Goal: Obtain resource: Download file/media

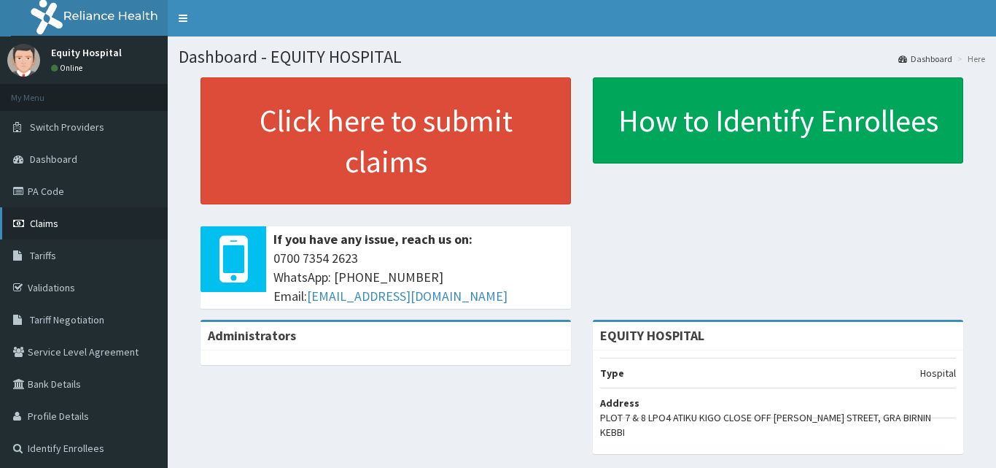
click at [70, 222] on link "Claims" at bounding box center [84, 223] width 168 height 32
click at [57, 223] on span "Claims" at bounding box center [44, 223] width 28 height 13
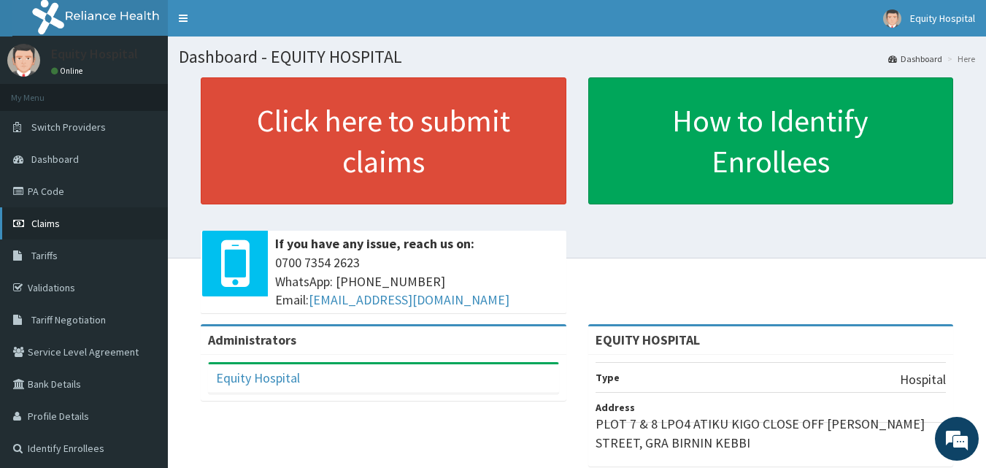
click at [50, 228] on span "Claims" at bounding box center [45, 223] width 28 height 13
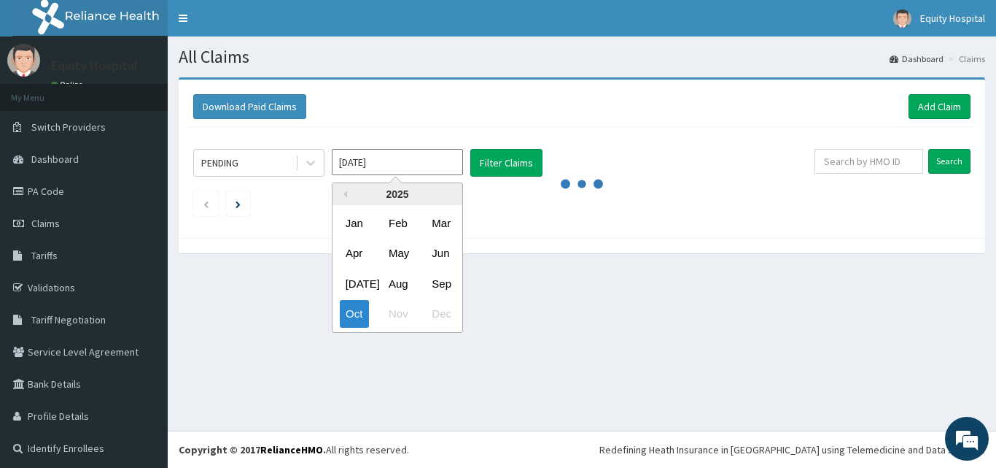
click at [357, 161] on input "[DATE]" at bounding box center [397, 162] width 131 height 26
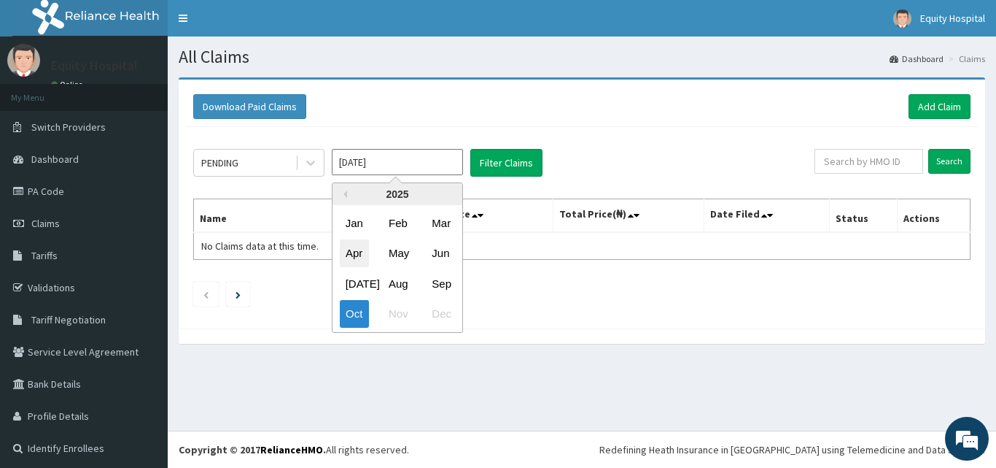
click at [352, 255] on div "Apr" at bounding box center [354, 253] width 29 height 27
type input "Apr 2025"
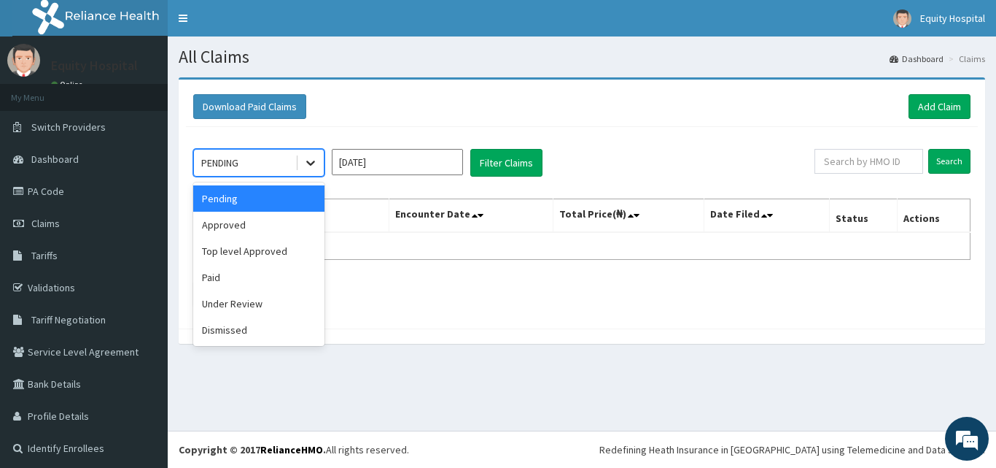
click at [304, 158] on icon at bounding box center [310, 162] width 15 height 15
click at [241, 282] on div "Paid" at bounding box center [258, 277] width 131 height 26
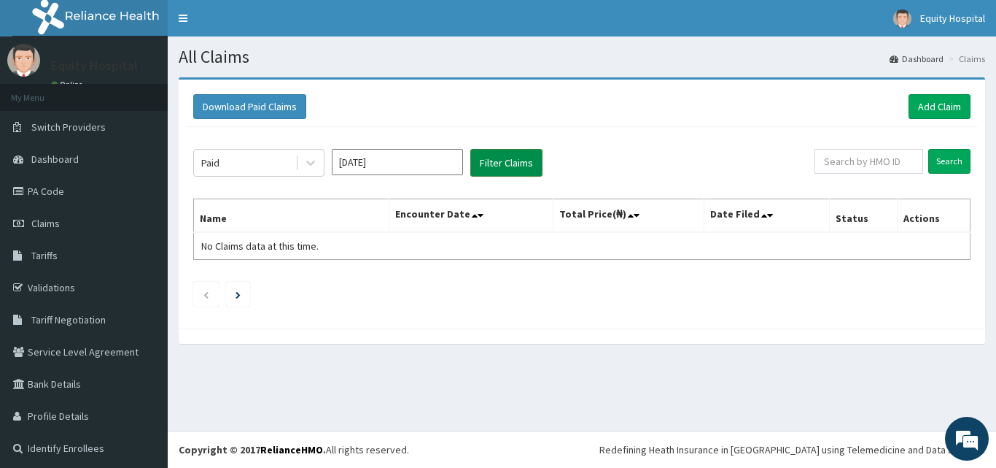
click at [503, 157] on button "Filter Claims" at bounding box center [507, 163] width 72 height 28
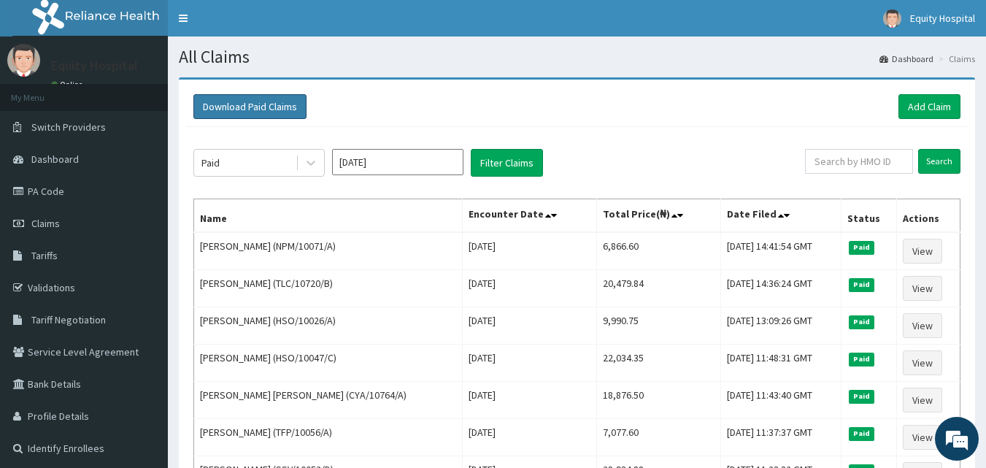
click at [261, 105] on button "Download Paid Claims" at bounding box center [249, 106] width 113 height 25
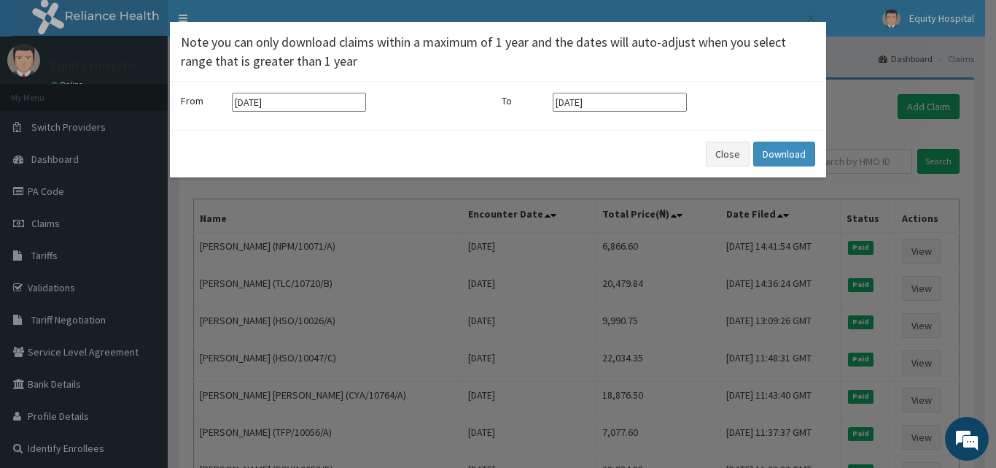
click at [261, 105] on input "[DATE]" at bounding box center [299, 102] width 134 height 19
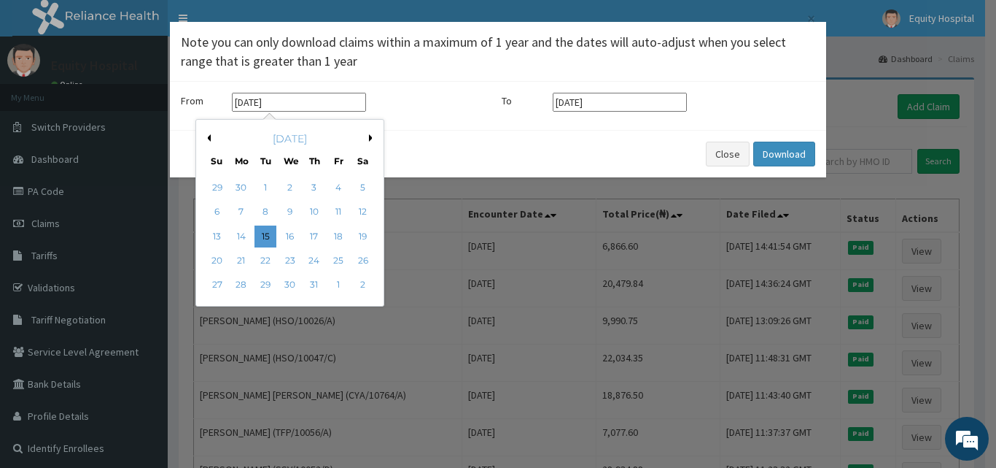
click at [209, 139] on button "Previous Month" at bounding box center [207, 137] width 7 height 7
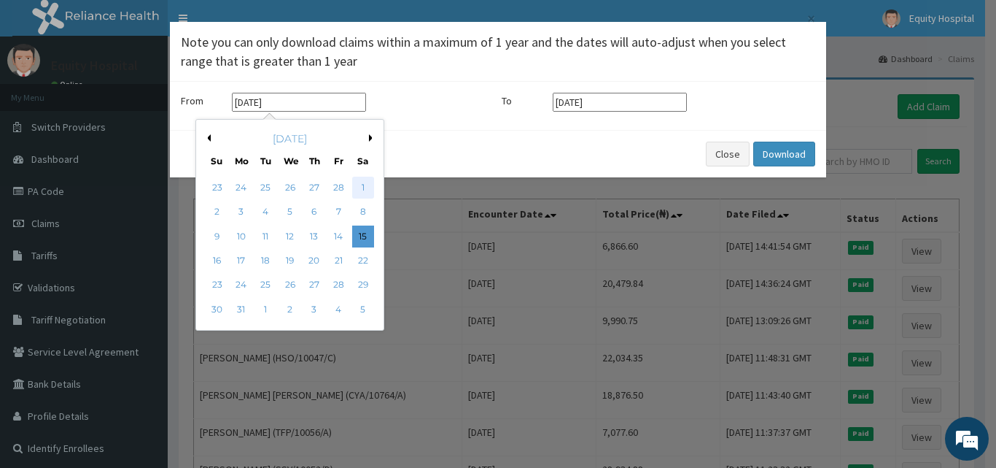
click at [362, 187] on div "1" at bounding box center [363, 188] width 22 height 22
type input "01-03-2025"
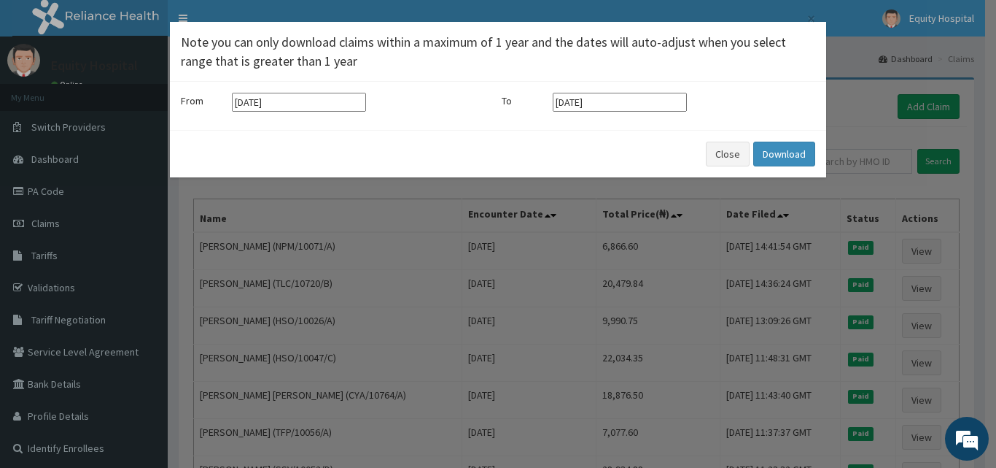
click at [595, 108] on input "[DATE]" at bounding box center [620, 102] width 134 height 19
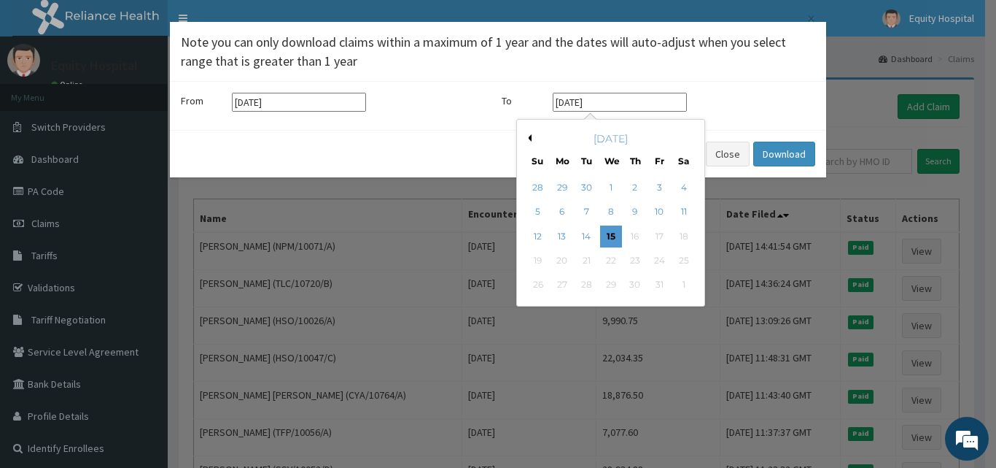
click at [531, 139] on button "Previous Month" at bounding box center [528, 137] width 7 height 7
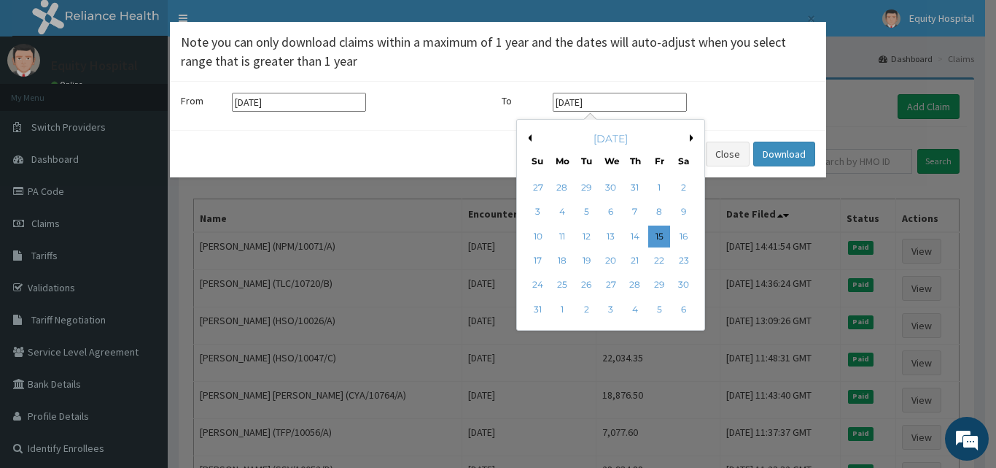
click at [531, 139] on button "Previous Month" at bounding box center [528, 137] width 7 height 7
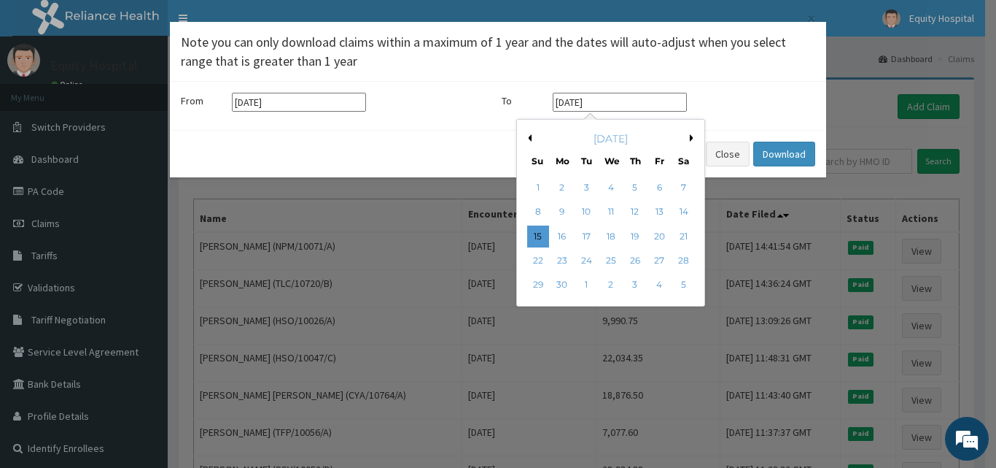
click at [531, 139] on button "Previous Month" at bounding box center [528, 137] width 7 height 7
click at [613, 285] on div "30" at bounding box center [611, 285] width 22 height 22
type input "30-04-2025"
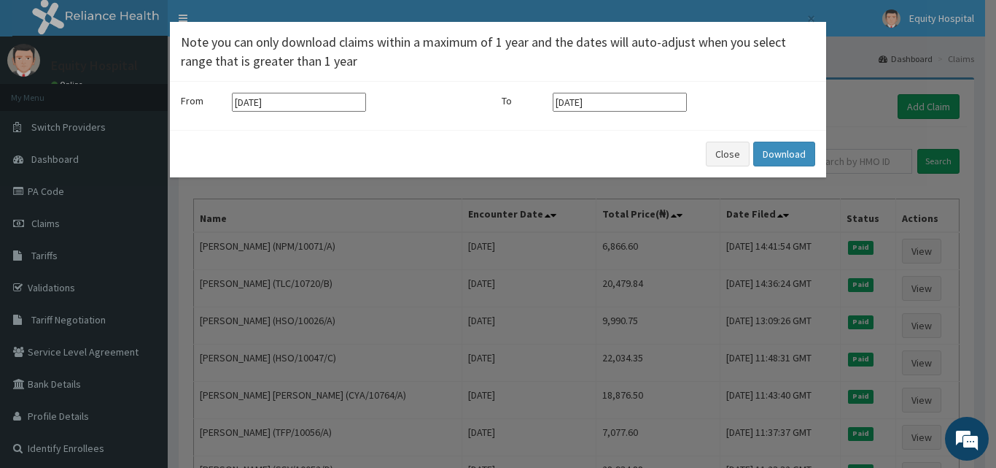
click at [295, 107] on input "01-03-2025" at bounding box center [299, 102] width 134 height 19
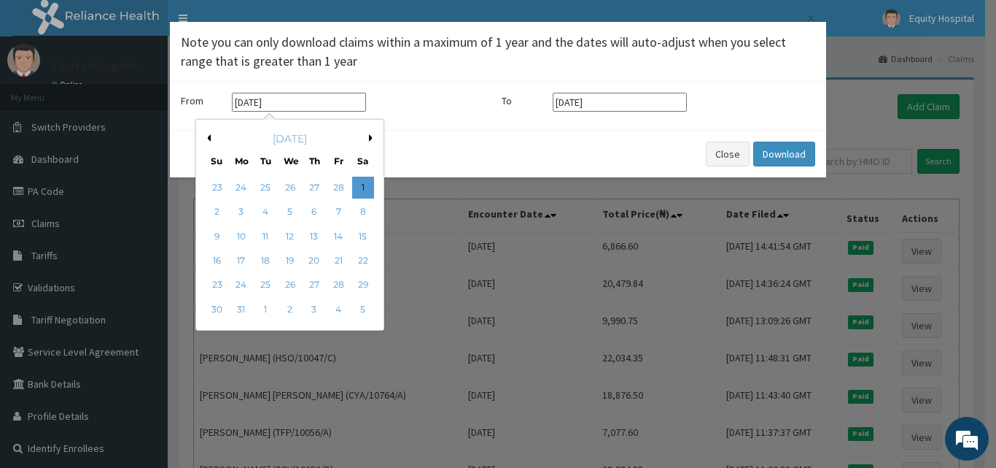
click at [373, 138] on button "Next Month" at bounding box center [372, 137] width 7 height 7
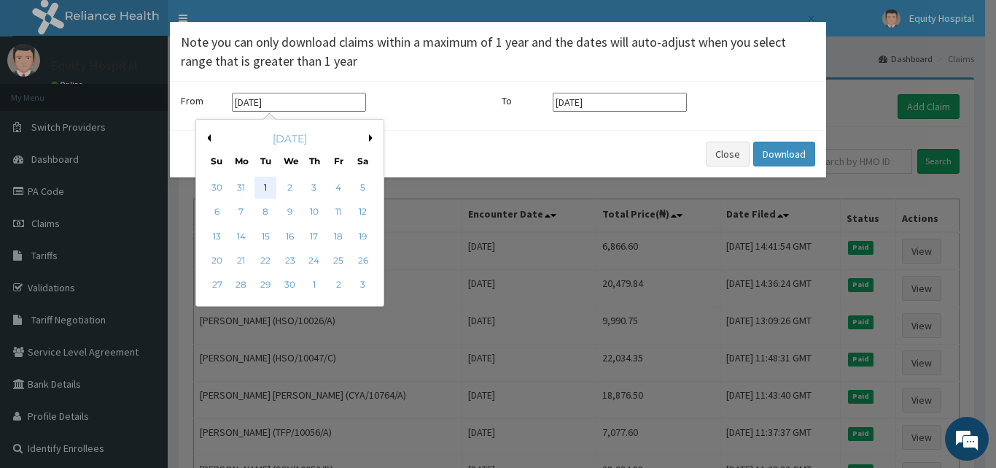
click at [260, 188] on div "1" at bounding box center [266, 188] width 22 height 22
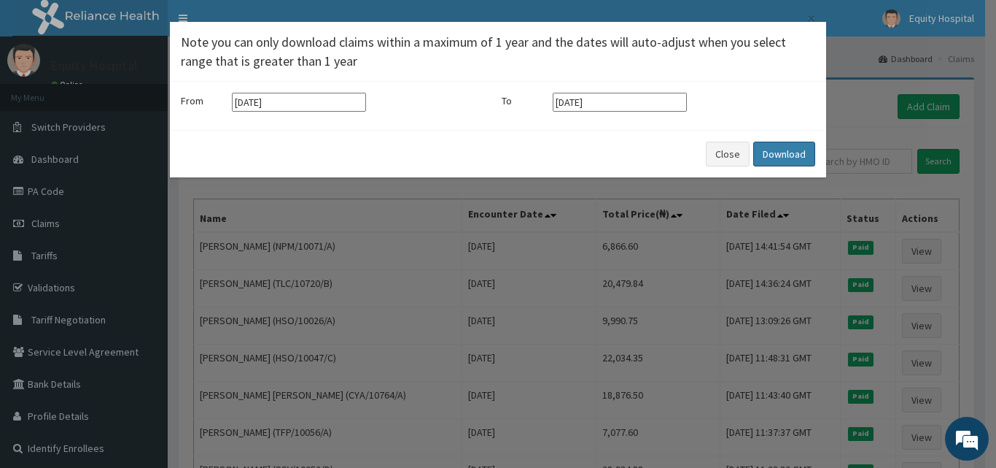
click at [790, 158] on button "Download" at bounding box center [785, 154] width 62 height 25
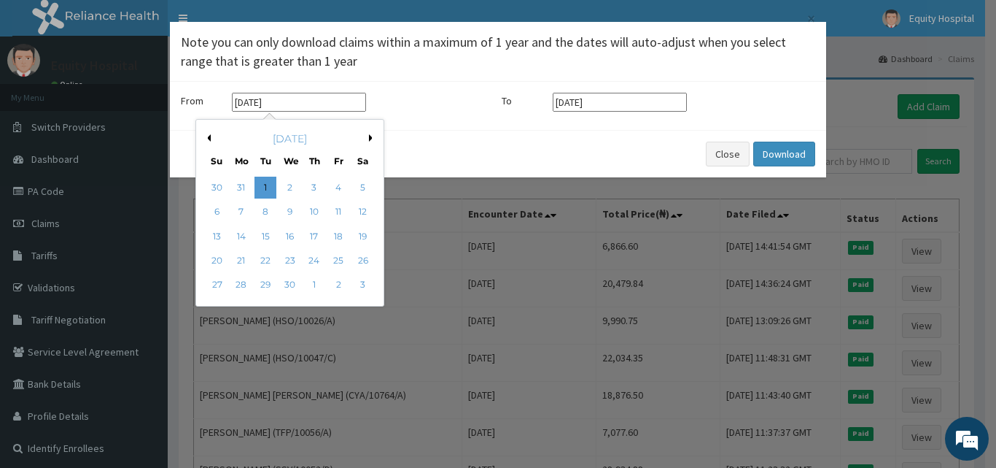
click at [313, 107] on input "01-04-2025" at bounding box center [299, 102] width 134 height 19
click at [209, 140] on button "Previous Month" at bounding box center [207, 137] width 7 height 7
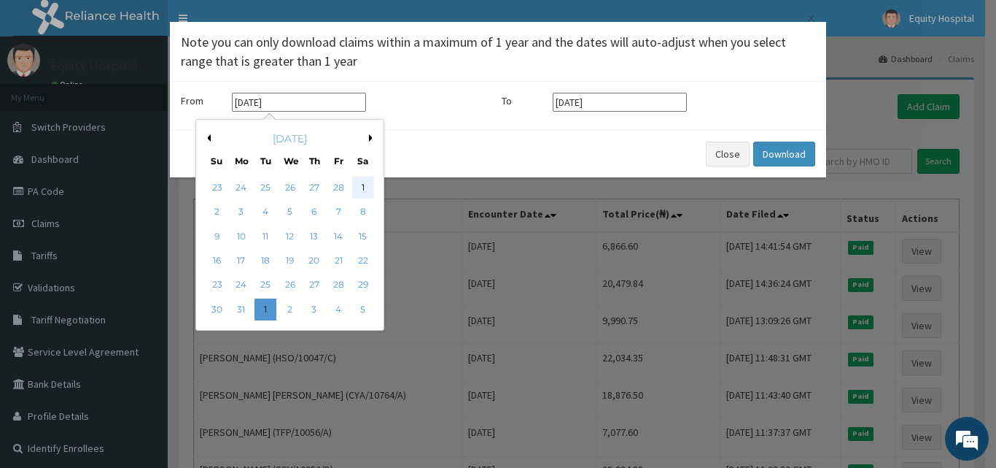
click at [364, 187] on div "1" at bounding box center [363, 188] width 22 height 22
type input "01-03-2025"
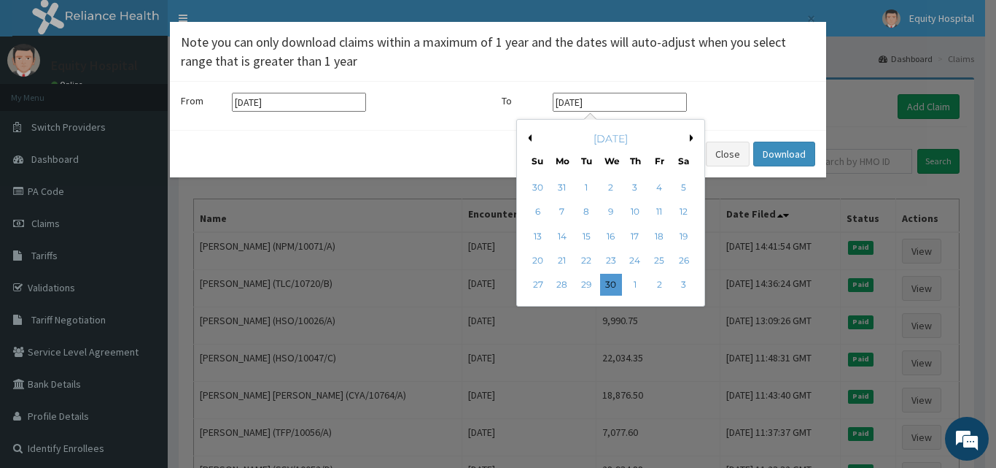
click at [600, 105] on input "30-04-2025" at bounding box center [620, 102] width 134 height 19
click at [530, 136] on button "Previous Month" at bounding box center [528, 137] width 7 height 7
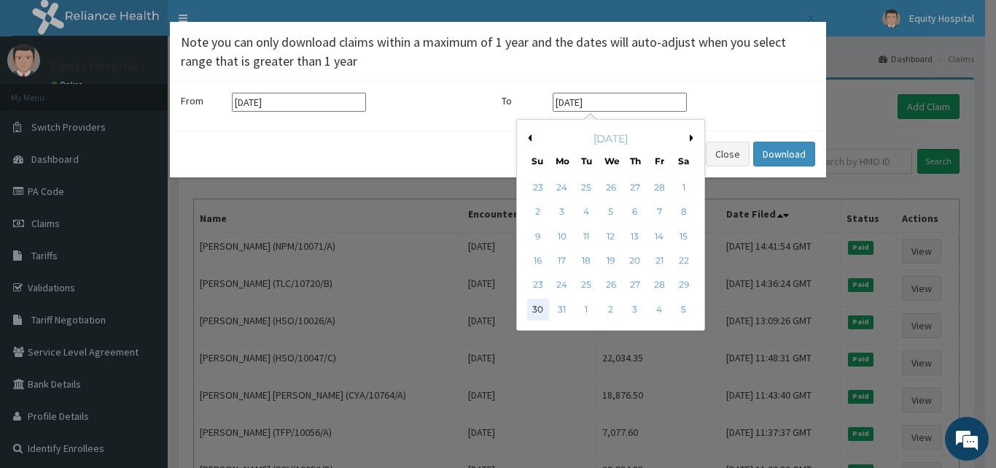
click at [542, 305] on div "30" at bounding box center [538, 309] width 22 height 22
type input "30-03-2025"
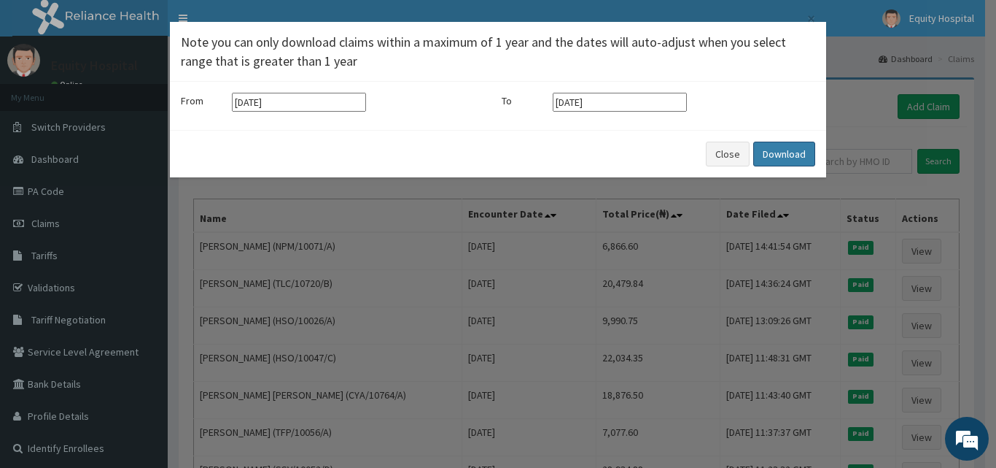
click at [797, 154] on button "Download" at bounding box center [785, 154] width 62 height 25
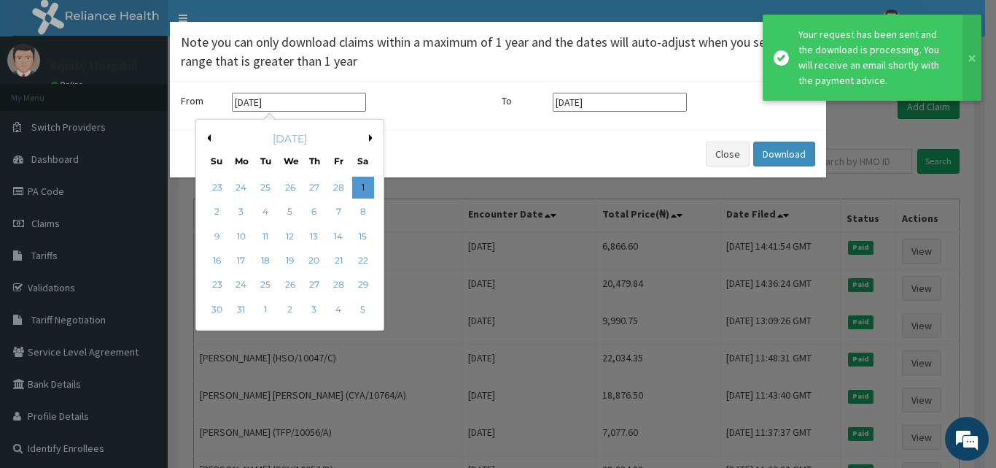
click at [320, 103] on input "01-03-2025" at bounding box center [299, 102] width 134 height 19
click at [209, 136] on button "Previous Month" at bounding box center [207, 137] width 7 height 7
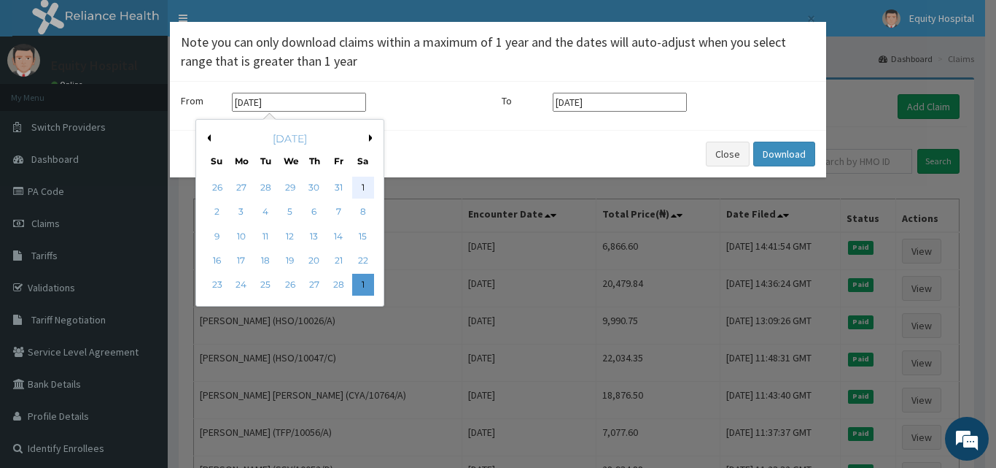
click at [365, 192] on div "1" at bounding box center [363, 188] width 22 height 22
type input "01-02-2025"
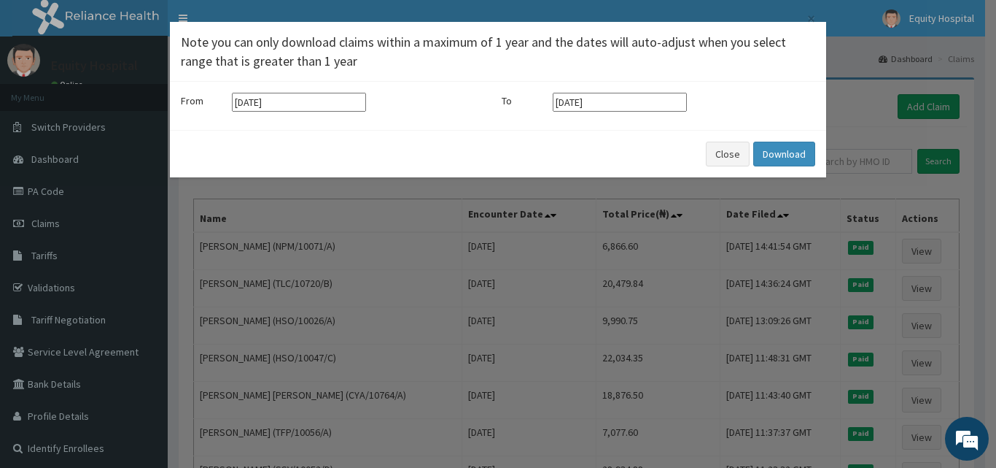
click at [642, 105] on input "30-03-2025" at bounding box center [620, 102] width 134 height 19
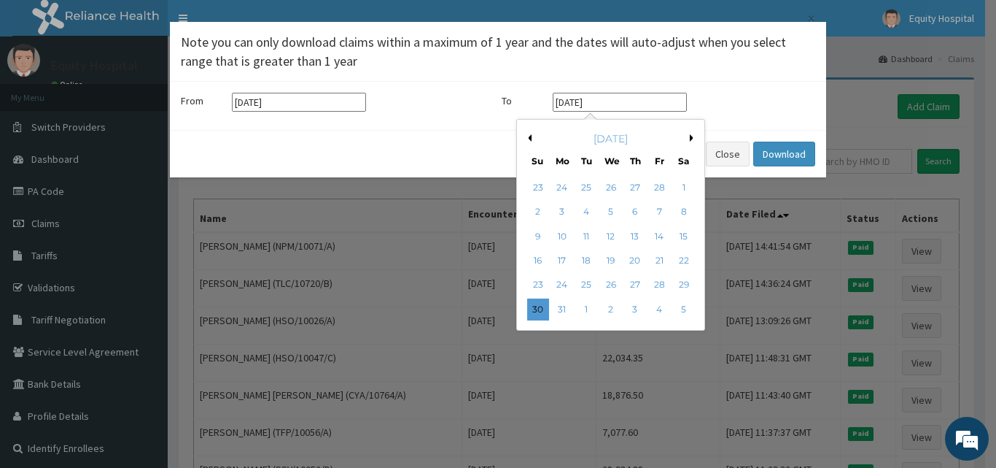
click at [529, 137] on button "Previous Month" at bounding box center [528, 137] width 7 height 7
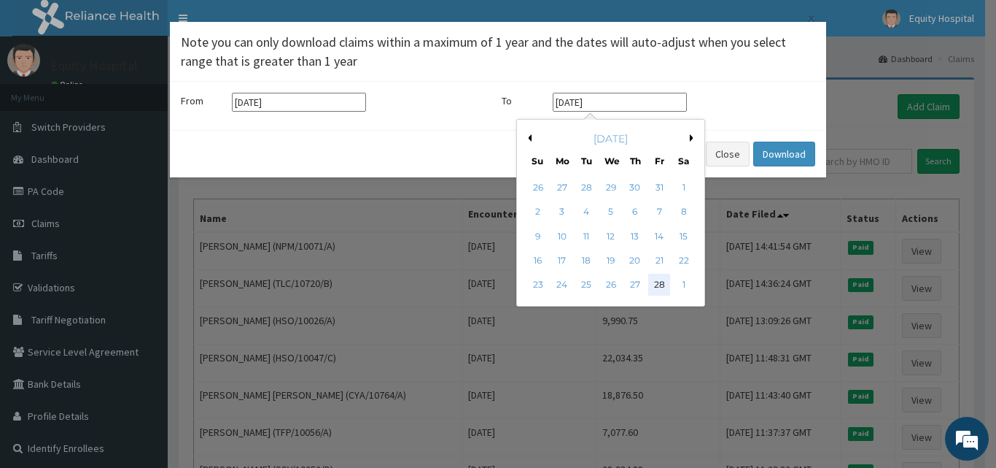
click at [664, 285] on div "28" at bounding box center [660, 285] width 22 height 22
type input "28-02-2025"
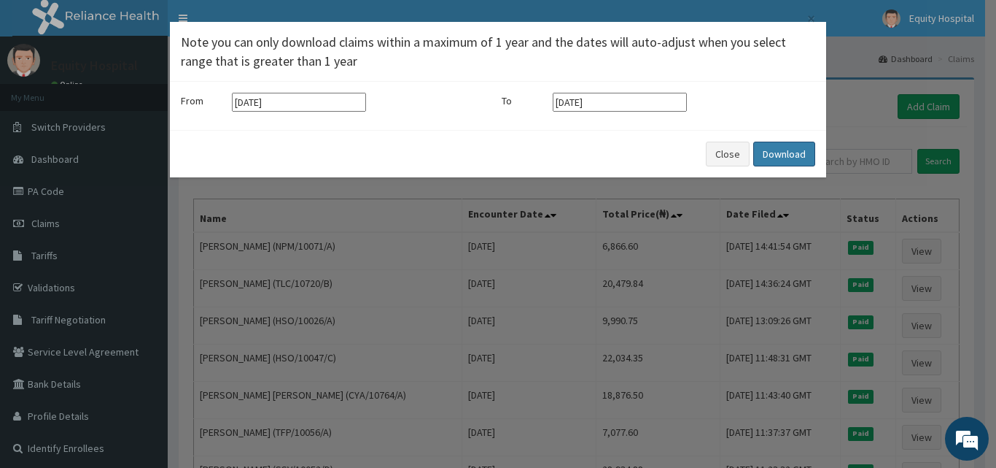
click at [787, 156] on button "Download" at bounding box center [785, 154] width 62 height 25
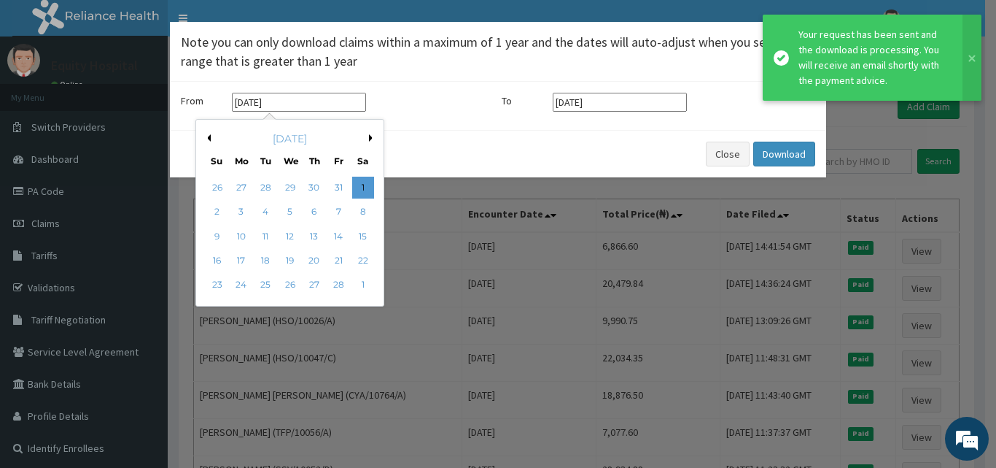
click at [301, 105] on input "01-02-2025" at bounding box center [299, 102] width 134 height 19
click at [207, 139] on button "Previous Month" at bounding box center [207, 137] width 7 height 7
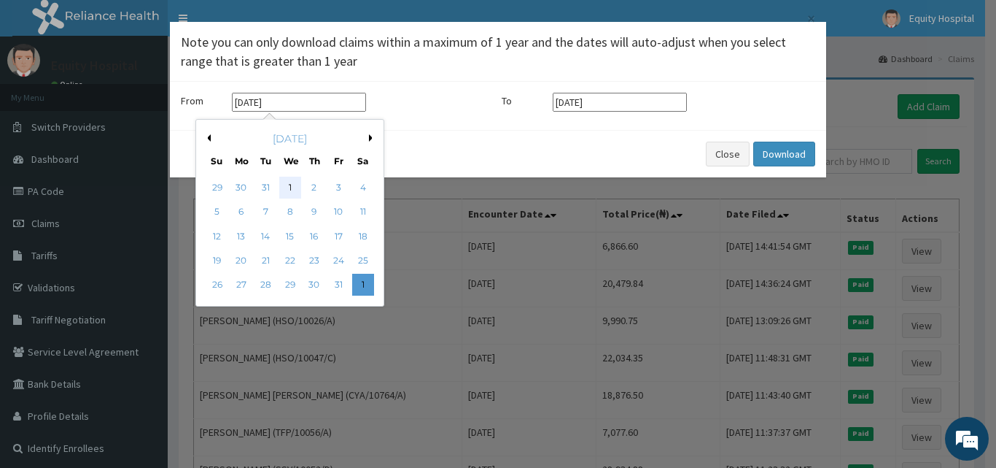
click at [289, 190] on div "1" at bounding box center [290, 188] width 22 height 22
type input "01-01-2025"
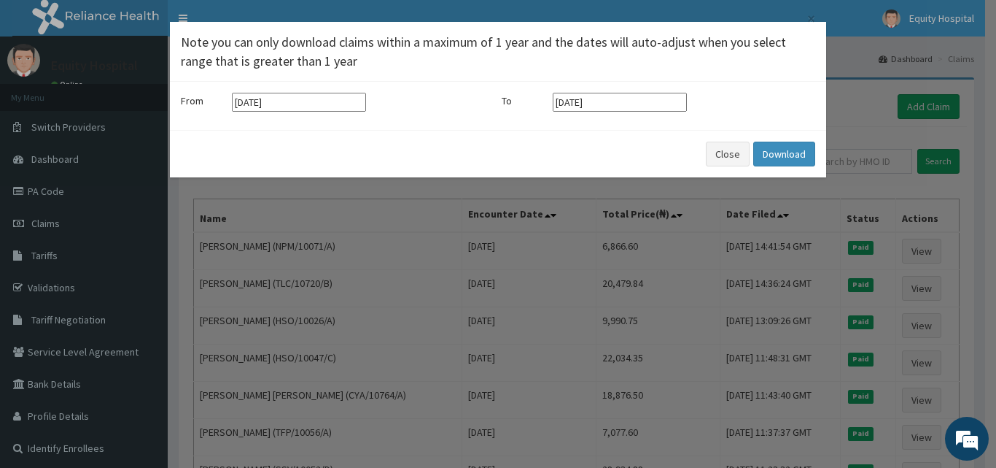
click at [612, 105] on input "28-02-2025" at bounding box center [620, 102] width 134 height 19
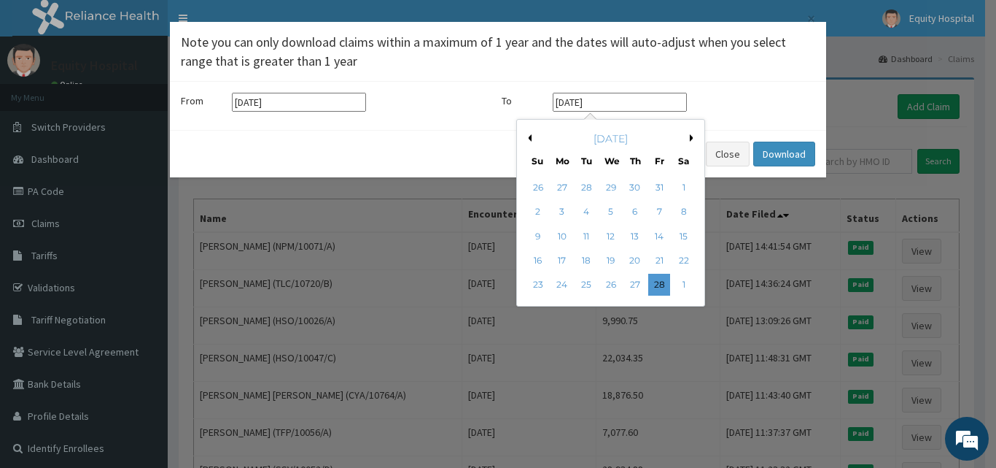
click at [533, 137] on div "February 2025" at bounding box center [611, 138] width 176 height 15
click at [657, 190] on div "31" at bounding box center [660, 188] width 22 height 22
type input "31-01-2025"
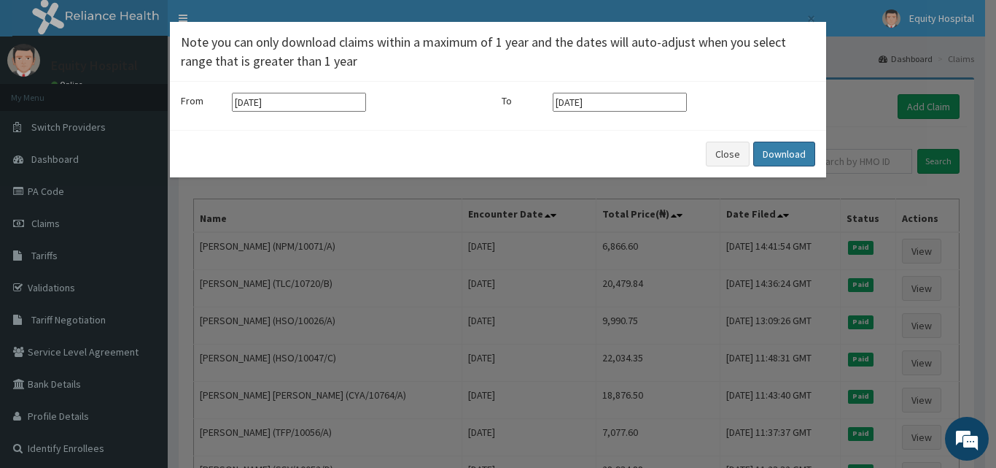
click at [794, 152] on button "Download" at bounding box center [785, 154] width 62 height 25
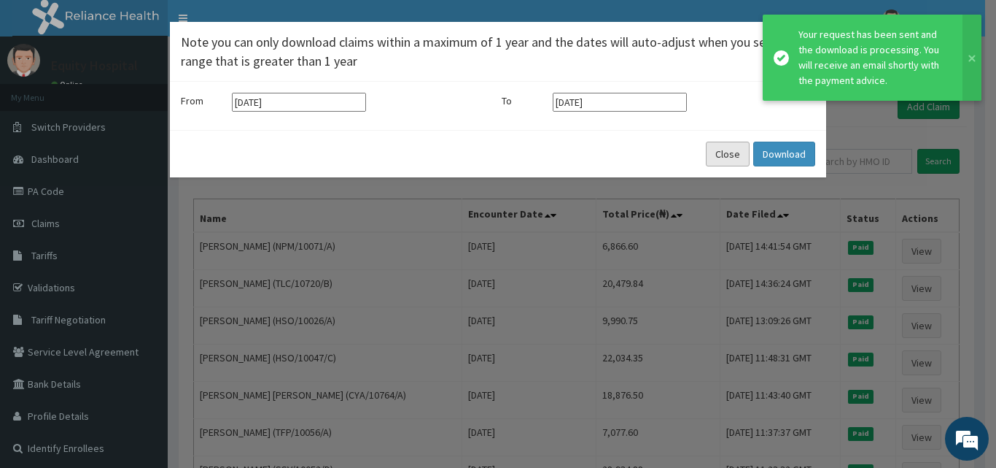
click at [708, 153] on button "Close" at bounding box center [728, 154] width 44 height 25
